Goal: Complete application form

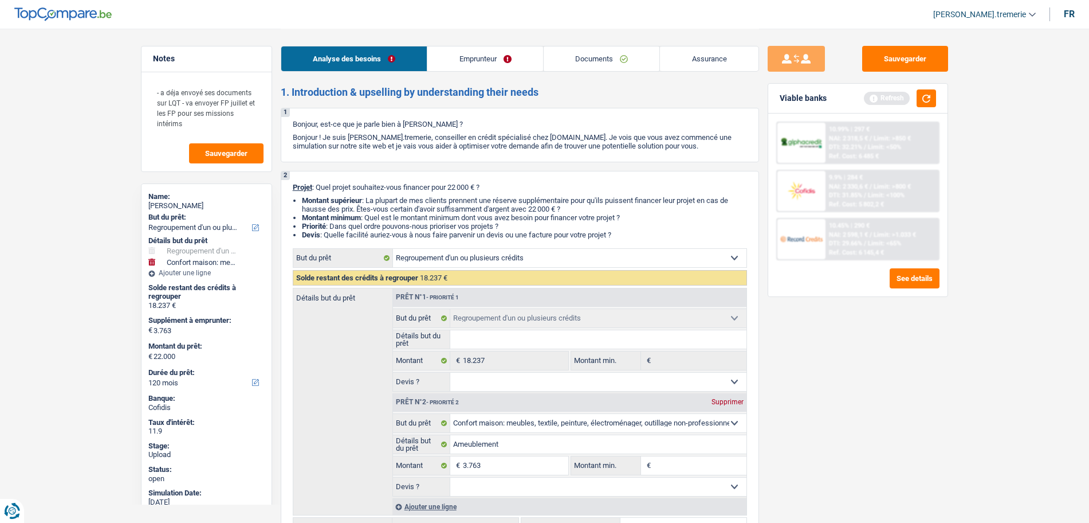
select select "refinancing"
select select "household"
select select "120"
select select "refinancing"
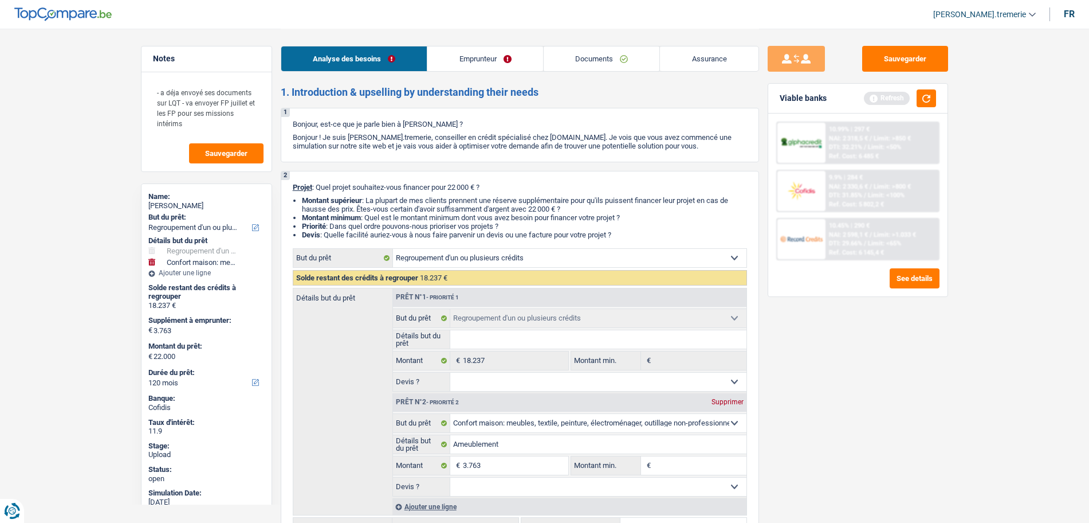
select select "refinancing"
select select "household"
select select "120"
select select "privateEmployee"
select select "netSalary"
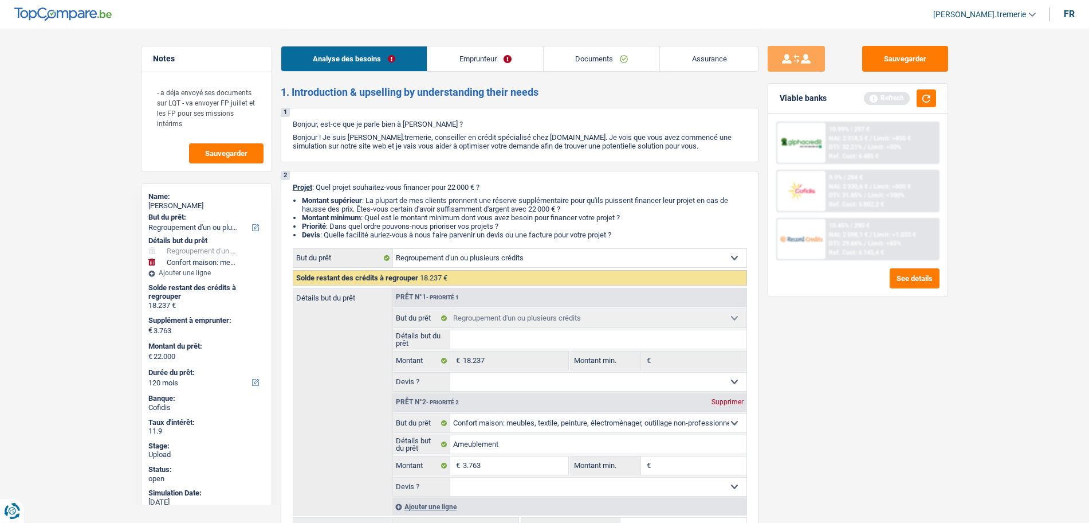
select select "mealVouchers"
select select "rents"
select select "cardOrCredit"
select select "personalLoan"
select select "other"
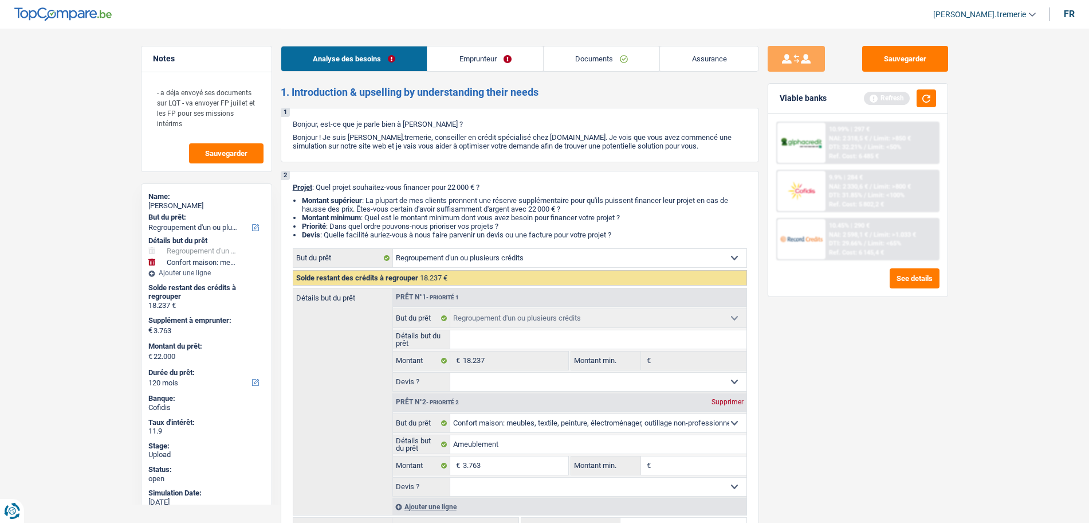
select select "60"
select select "cardOrCredit"
select select "refinancing"
select select "household"
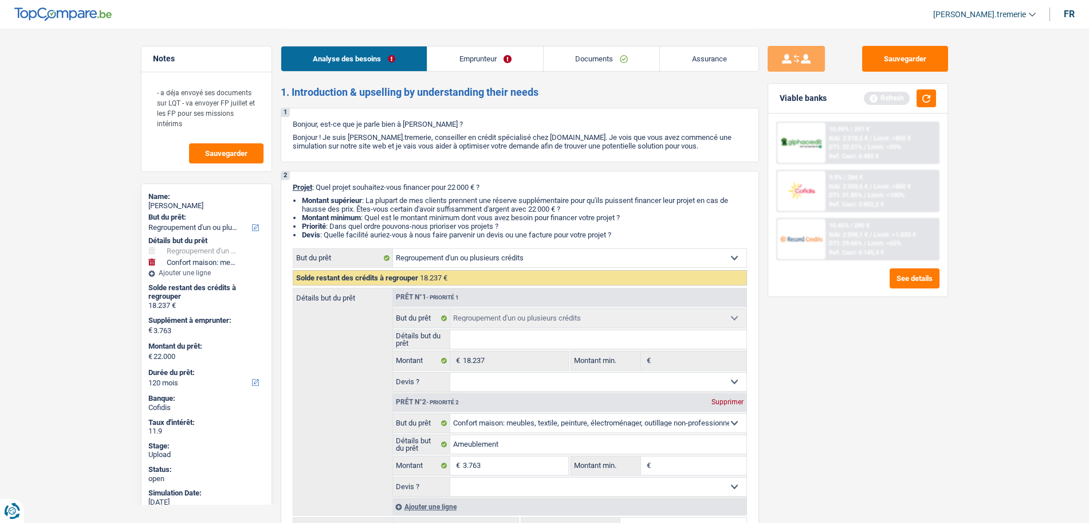
select select "120"
select select "rents"
select select "BE"
select select "cardOrCredit"
select select "personalLoan"
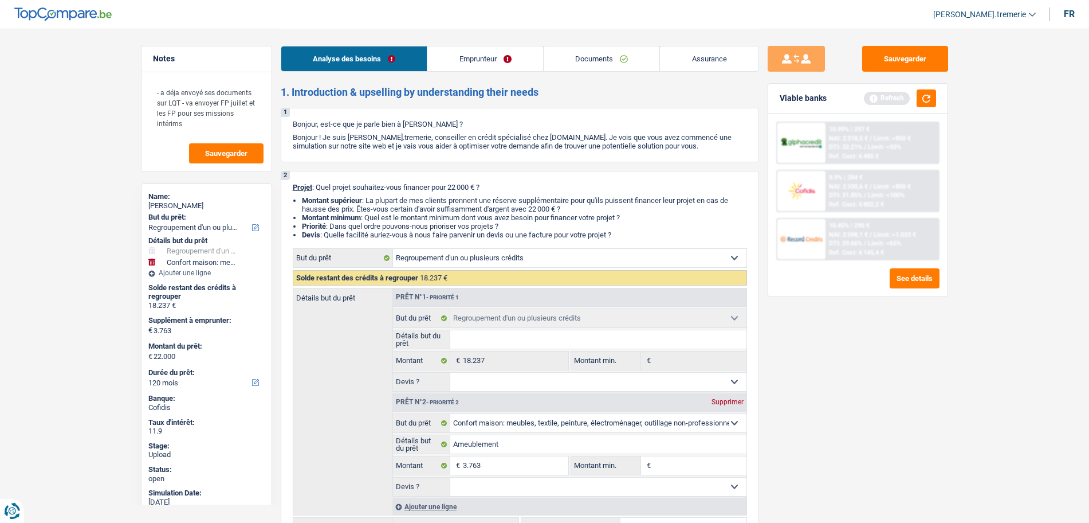
select select "other"
select select "60"
select select "cardOrCredit"
drag, startPoint x: 0, startPoint y: 0, endPoint x: 482, endPoint y: 64, distance: 486.1
click at [482, 64] on link "Emprunteur" at bounding box center [485, 58] width 116 height 25
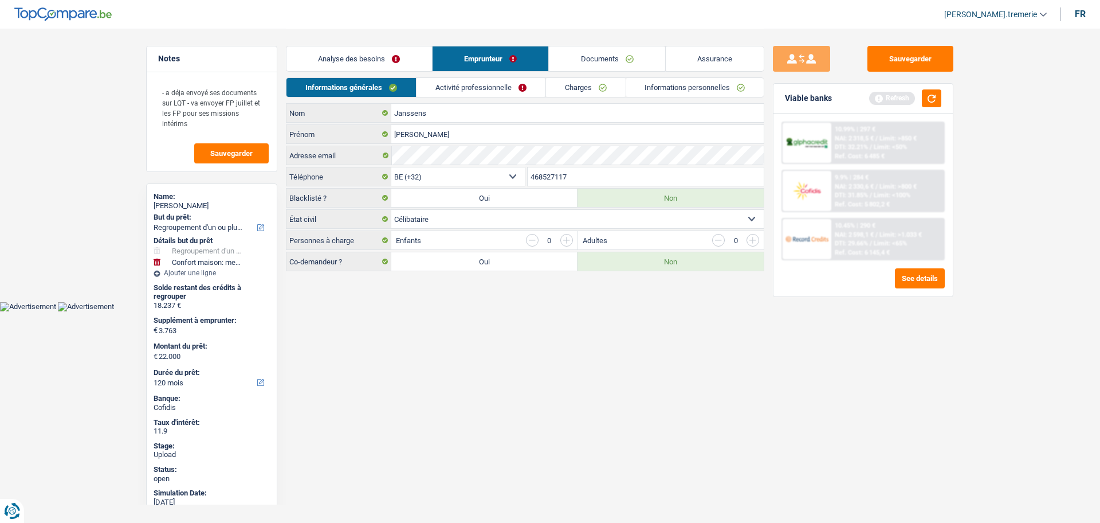
click at [581, 88] on link "Charges" at bounding box center [586, 87] width 80 height 19
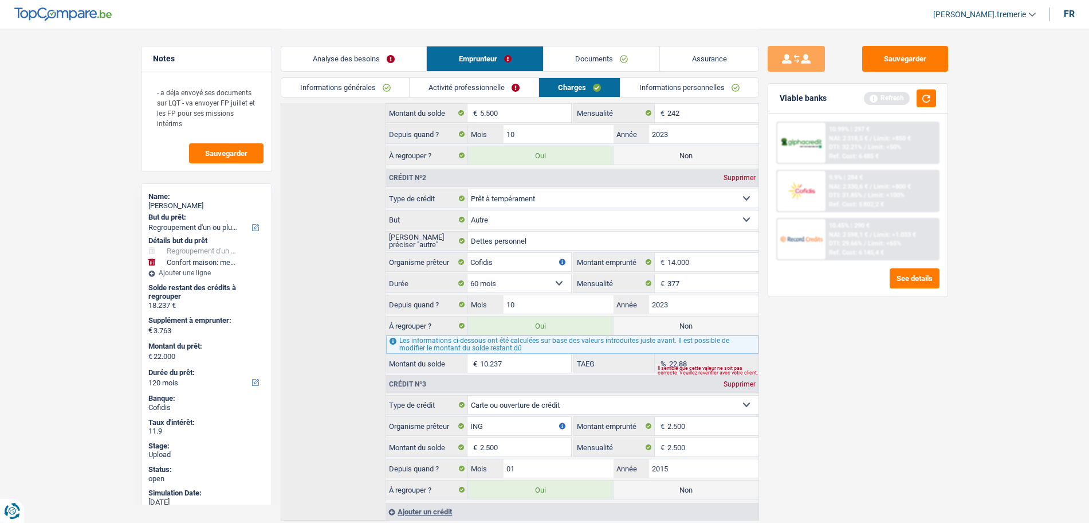
scroll to position [291, 0]
